Goal: Task Accomplishment & Management: Use online tool/utility

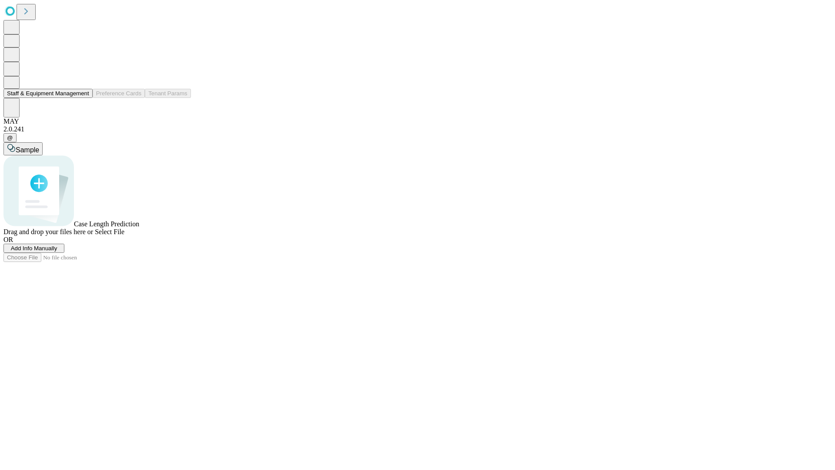
click at [83, 98] on button "Staff & Equipment Management" at bounding box center [47, 93] width 89 height 9
